Goal: Navigation & Orientation: Find specific page/section

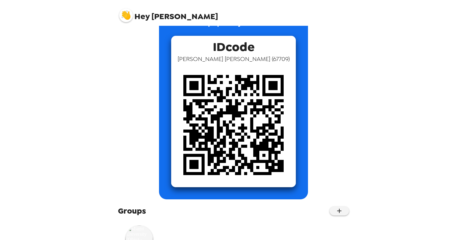
scroll to position [58, 0]
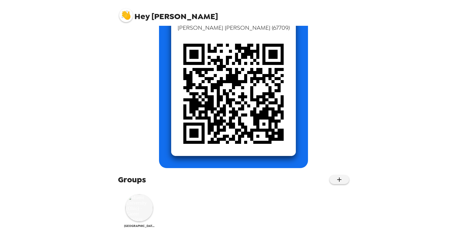
click at [127, 222] on div "Miami University (Ohio) - Career Services" at bounding box center [139, 211] width 30 height 34
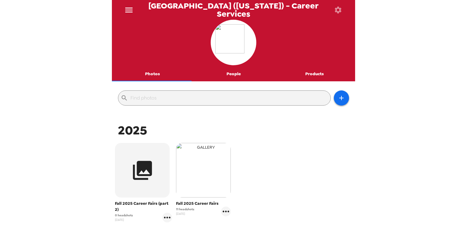
click at [194, 182] on img "button" at bounding box center [203, 170] width 55 height 55
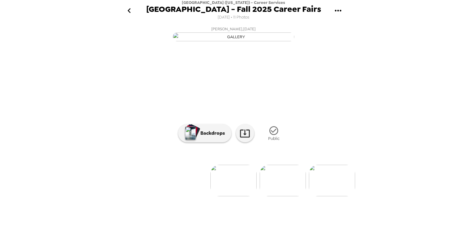
scroll to position [27, 0]
click at [282, 197] on img at bounding box center [282, 181] width 46 height 32
click at [282, 197] on img at bounding box center [283, 181] width 46 height 32
click at [285, 197] on img at bounding box center [283, 181] width 46 height 32
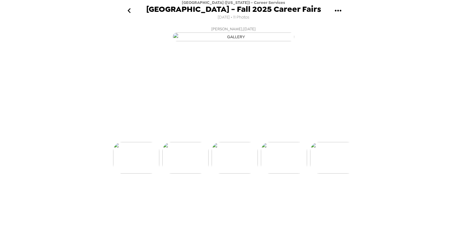
scroll to position [0, 147]
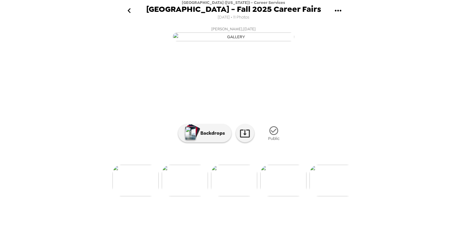
click at [282, 197] on img at bounding box center [283, 181] width 46 height 32
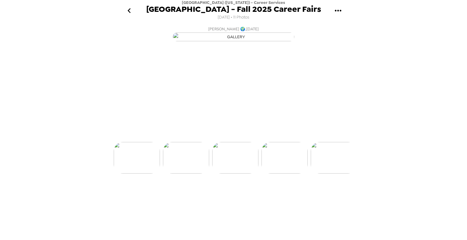
scroll to position [0, 196]
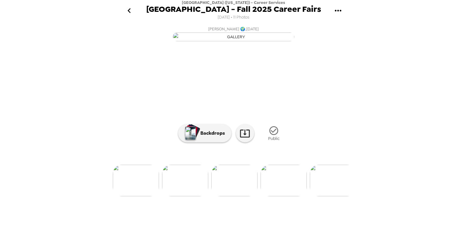
click at [280, 197] on img at bounding box center [283, 181] width 46 height 32
click at [322, 197] on img at bounding box center [333, 181] width 46 height 32
click at [330, 197] on img at bounding box center [333, 181] width 46 height 32
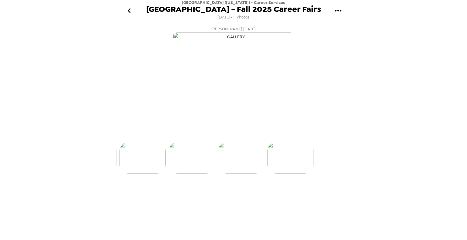
scroll to position [0, 441]
click at [291, 197] on img at bounding box center [284, 181] width 46 height 32
click at [339, 9] on icon "gallery menu" at bounding box center [338, 11] width 10 height 10
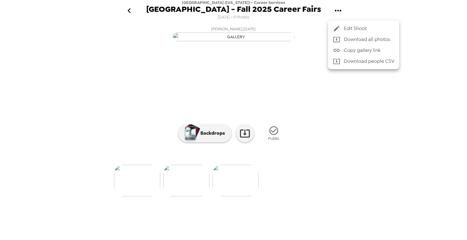
click at [375, 15] on div at bounding box center [233, 120] width 467 height 240
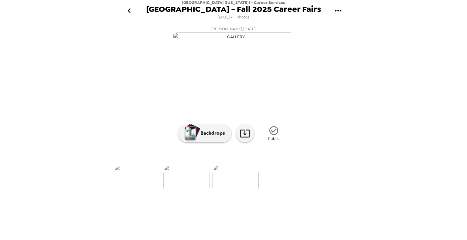
scroll to position [27, 0]
click at [126, 8] on icon "go back" at bounding box center [129, 11] width 10 height 10
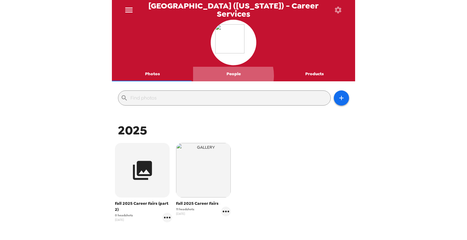
click at [229, 76] on button "People" at bounding box center [233, 74] width 81 height 15
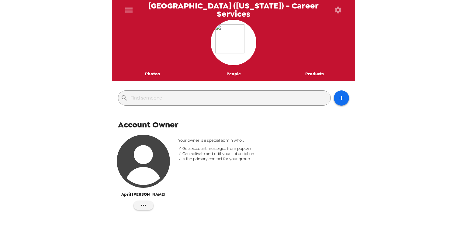
click at [307, 71] on button "Products" at bounding box center [314, 74] width 81 height 15
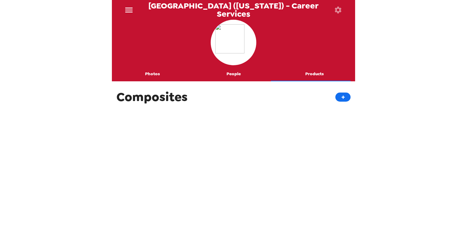
click at [338, 9] on icon "button" at bounding box center [338, 10] width 9 height 9
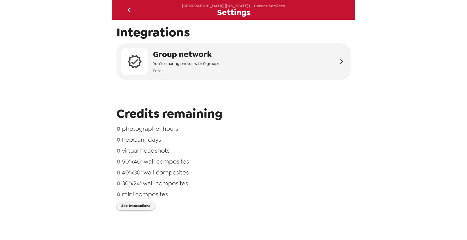
click at [128, 8] on icon "go back" at bounding box center [129, 10] width 10 height 10
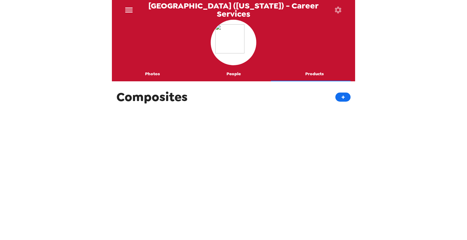
click at [153, 74] on button "Photos" at bounding box center [152, 74] width 81 height 15
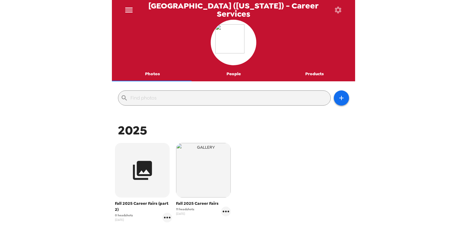
click at [226, 74] on button "People" at bounding box center [233, 74] width 81 height 15
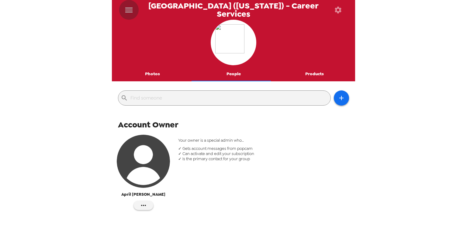
click at [127, 8] on icon "menu" at bounding box center [128, 10] width 7 height 5
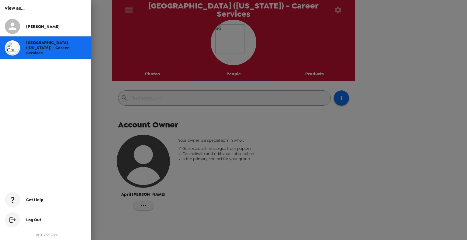
click at [32, 197] on span "Get Help" at bounding box center [34, 199] width 17 height 5
click at [100, 126] on div at bounding box center [233, 120] width 467 height 240
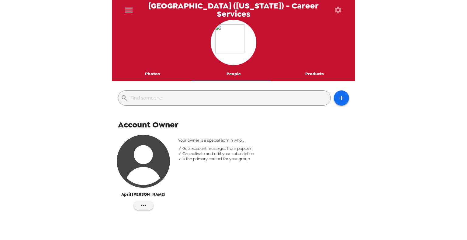
click at [128, 3] on button "menu" at bounding box center [128, 10] width 19 height 20
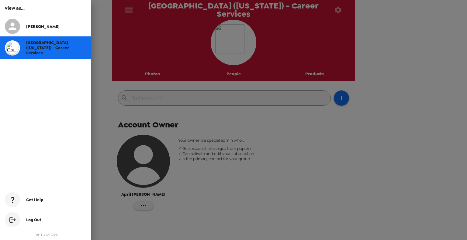
click at [34, 28] on span "Stevie" at bounding box center [42, 26] width 33 height 5
